Goal: Task Accomplishment & Management: Manage account settings

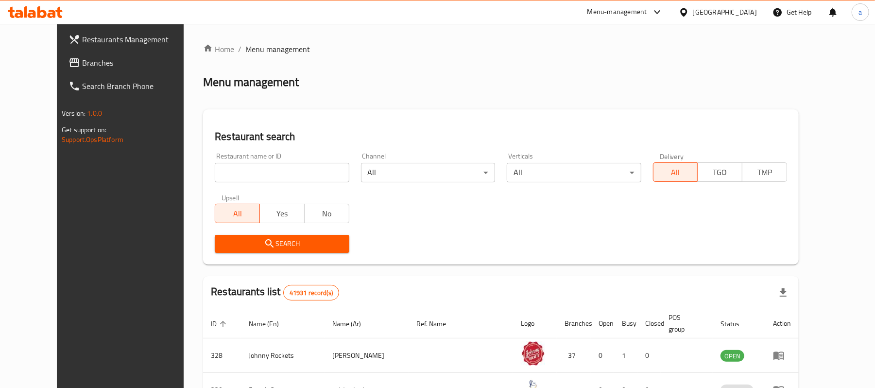
click at [635, 13] on div "Menu-management" at bounding box center [617, 12] width 60 height 12
click at [554, 68] on div "Global Quality Control Center" at bounding box center [570, 65] width 85 height 11
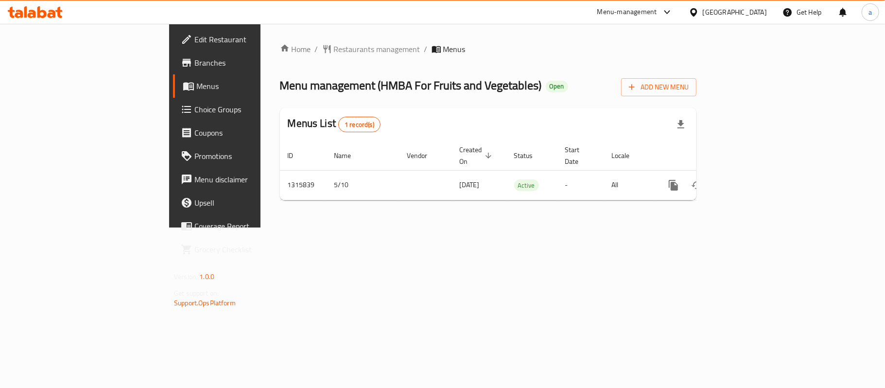
click at [279, 39] on div "Home / Restaurants management / Menus Menu management ( HMBA For Fruits and Veg…" at bounding box center [487, 126] width 455 height 204
click at [280, 58] on div "Home / Restaurants management / Menus Menu management ( HMBA For Fruits and Veg…" at bounding box center [488, 125] width 416 height 165
click at [334, 47] on span "Restaurants management" at bounding box center [377, 49] width 86 height 12
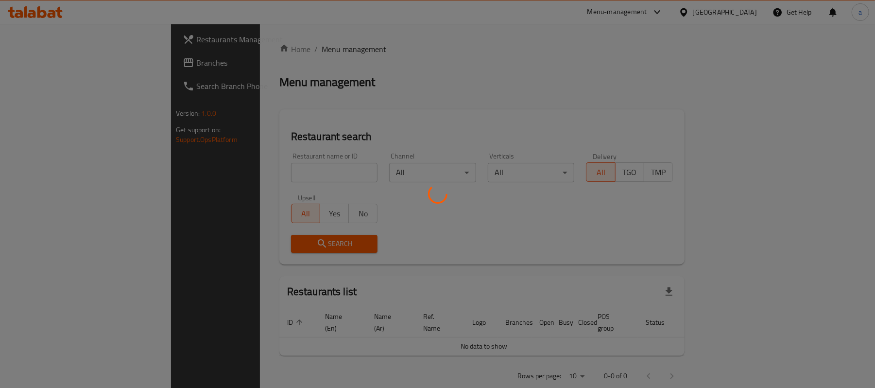
click at [29, 56] on div at bounding box center [437, 194] width 875 height 388
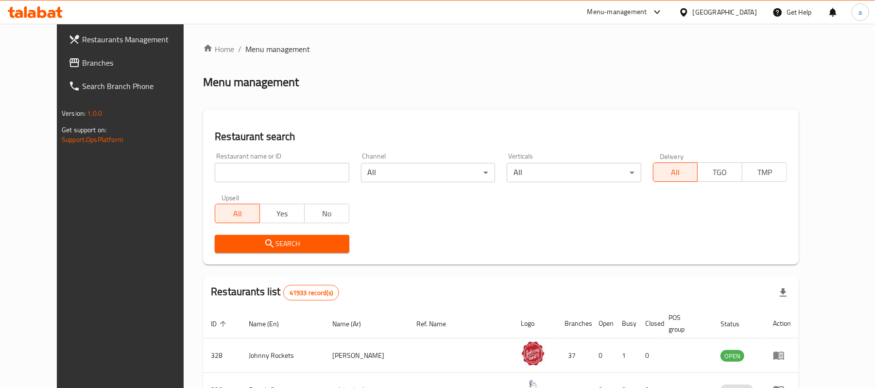
click at [82, 57] on span "Branches" at bounding box center [138, 63] width 113 height 12
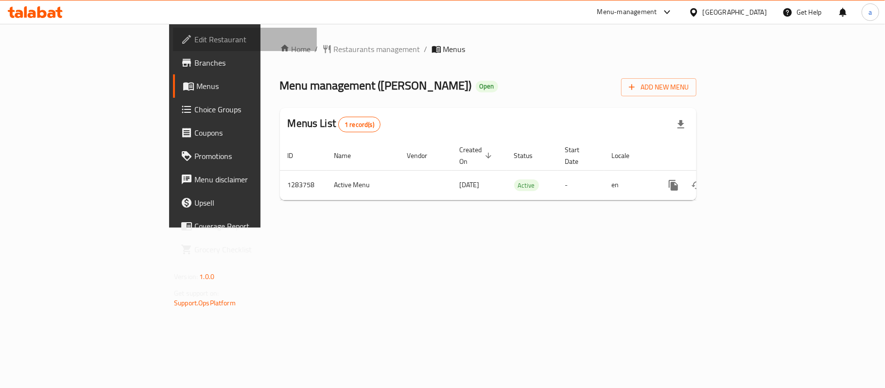
click at [194, 38] on span "Edit Restaurant" at bounding box center [251, 40] width 115 height 12
